Goal: Task Accomplishment & Management: Use online tool/utility

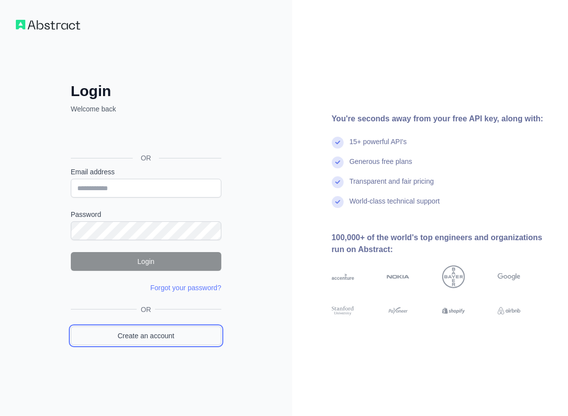
click at [182, 332] on link "Create an account" at bounding box center [146, 335] width 151 height 19
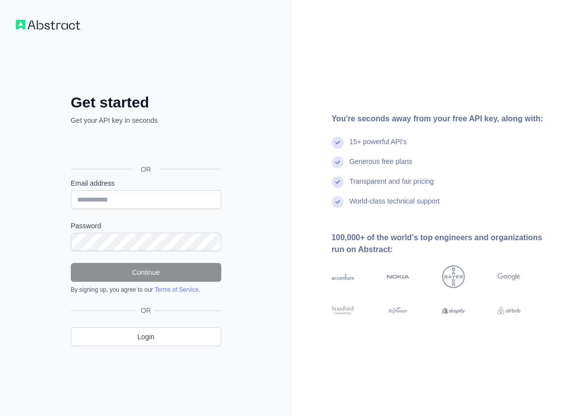
click at [228, 78] on div "Get started Get your API key in seconds OR Email address Password Continue By s…" at bounding box center [146, 208] width 190 height 308
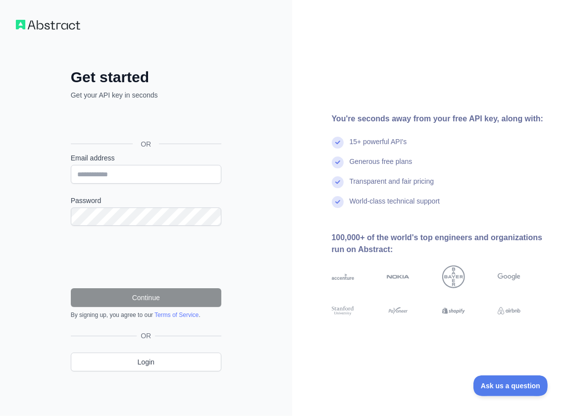
click at [158, 79] on h2 "Get started" at bounding box center [146, 77] width 151 height 18
click at [140, 165] on input "Email address" at bounding box center [146, 174] width 151 height 19
paste input "**********"
type input "**********"
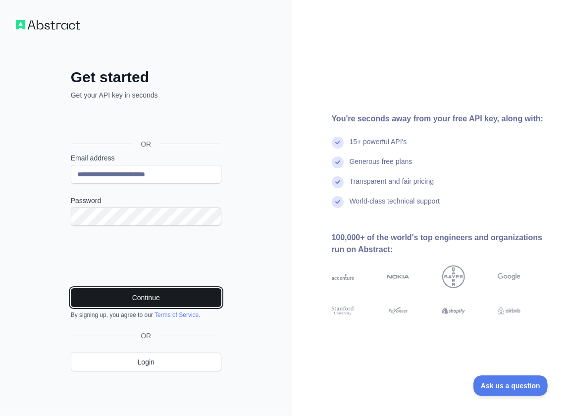
click at [164, 294] on button "Continue" at bounding box center [146, 297] width 151 height 19
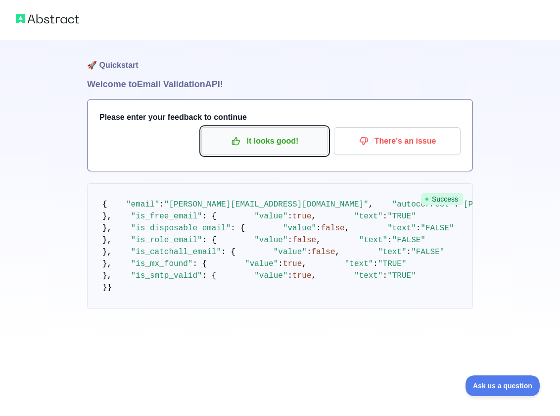
click at [299, 151] on button "It looks good!" at bounding box center [264, 141] width 127 height 28
click at [299, 142] on p "It looks good!" at bounding box center [265, 141] width 112 height 17
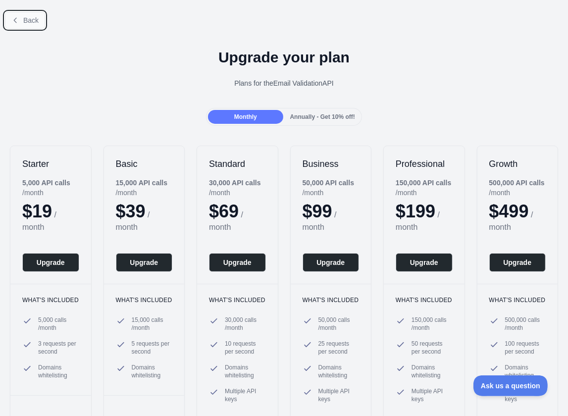
click at [32, 13] on button "Back" at bounding box center [25, 20] width 40 height 17
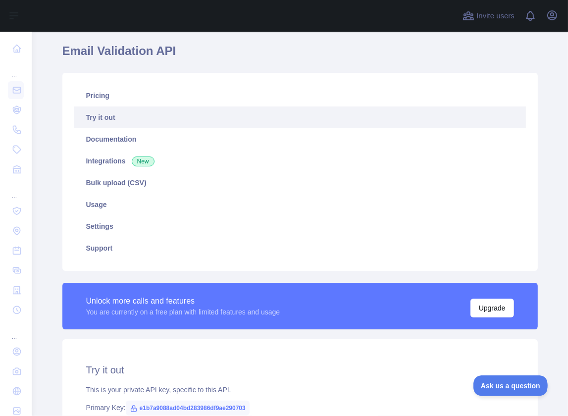
scroll to position [149, 0]
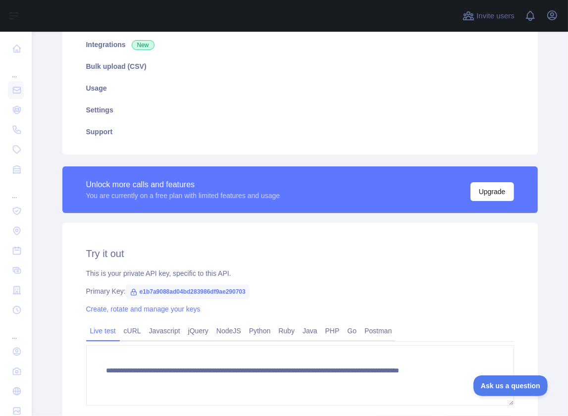
click at [211, 290] on span "e1b7a9088ad04bd283986df9ae290703" at bounding box center [188, 291] width 124 height 15
copy span "e1b7a9088ad04bd283986df9ae290703"
